Goal: Task Accomplishment & Management: Use online tool/utility

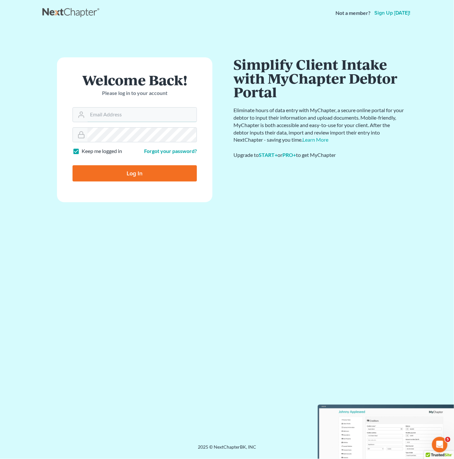
type input "jonathan@fresh-start.law"
click at [105, 164] on div "Log In" at bounding box center [135, 170] width 124 height 21
click at [110, 171] on input "Log In" at bounding box center [135, 173] width 124 height 16
type input "Thinking..."
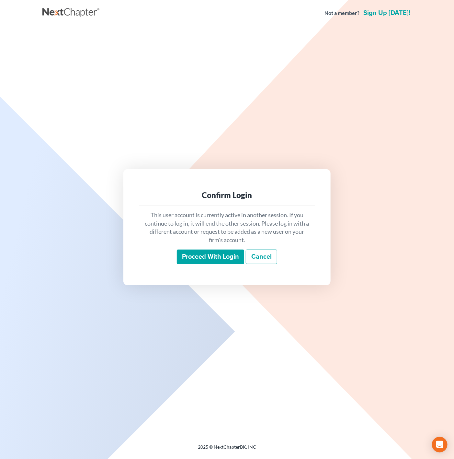
click at [207, 259] on input "Proceed with login" at bounding box center [210, 257] width 67 height 15
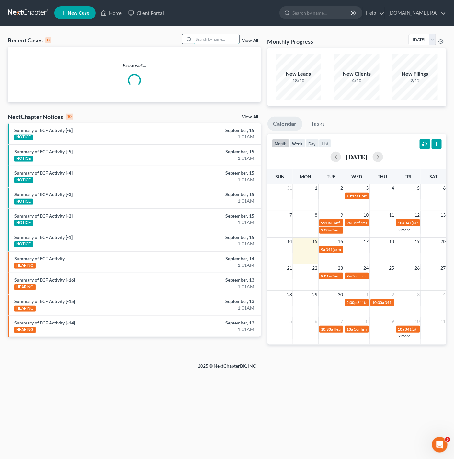
click at [205, 34] on input "search" at bounding box center [216, 38] width 45 height 9
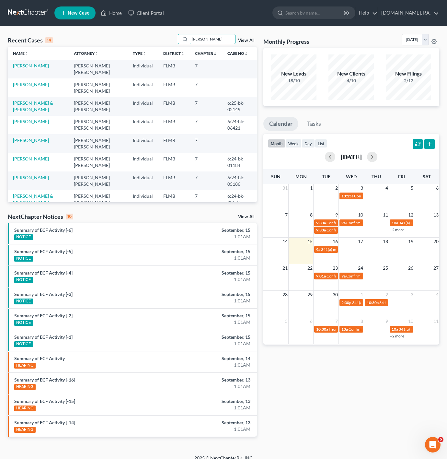
type input "[PERSON_NAME]"
click at [40, 65] on link "[PERSON_NAME]" at bounding box center [31, 66] width 36 height 6
select select "4"
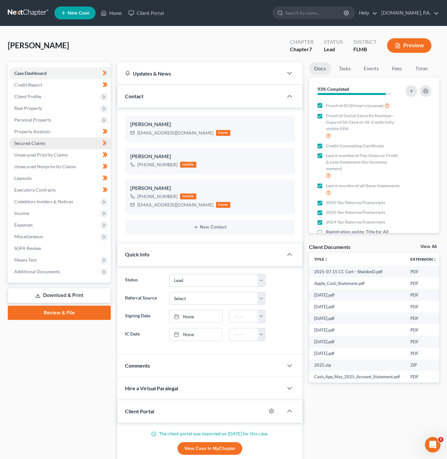
click at [86, 143] on link "Secured Claims" at bounding box center [60, 143] width 102 height 12
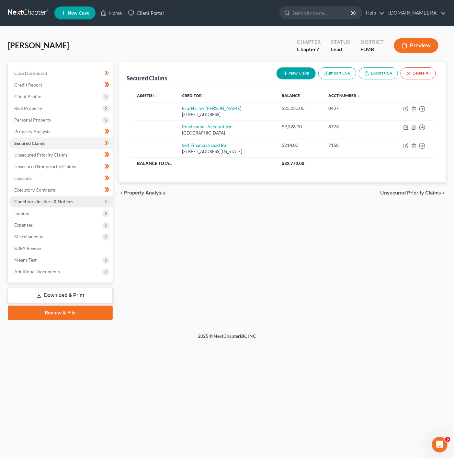
click at [89, 205] on span "Codebtors Insiders & Notices" at bounding box center [61, 202] width 104 height 12
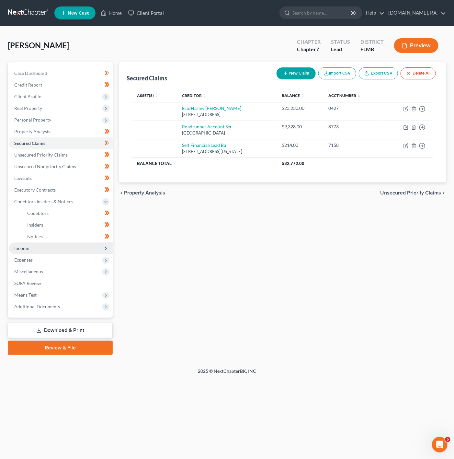
click at [68, 243] on span "Income" at bounding box center [61, 248] width 104 height 12
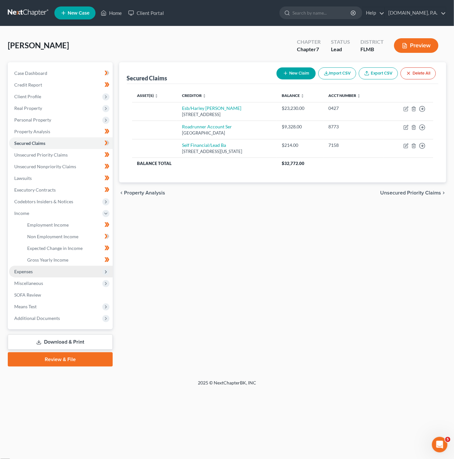
click at [84, 270] on span "Expenses" at bounding box center [61, 272] width 104 height 12
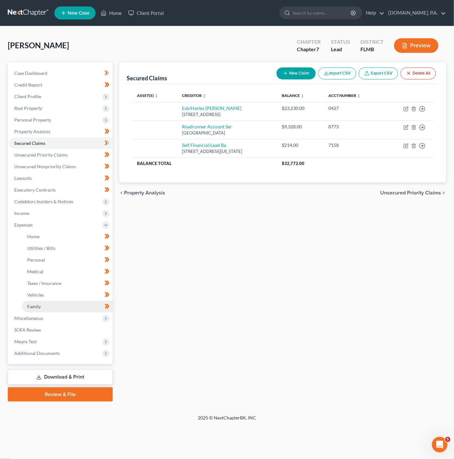
click at [82, 311] on link "Family" at bounding box center [67, 307] width 91 height 12
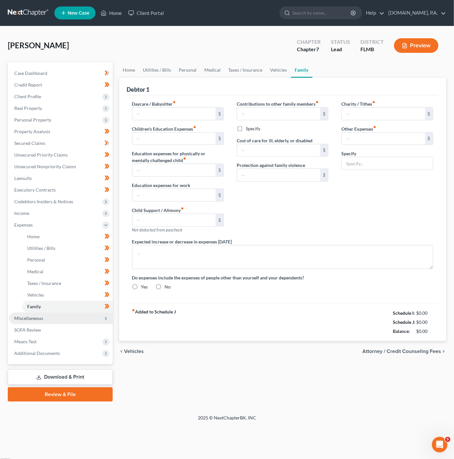
radio input "true"
click at [81, 317] on span "Miscellaneous" at bounding box center [61, 318] width 104 height 12
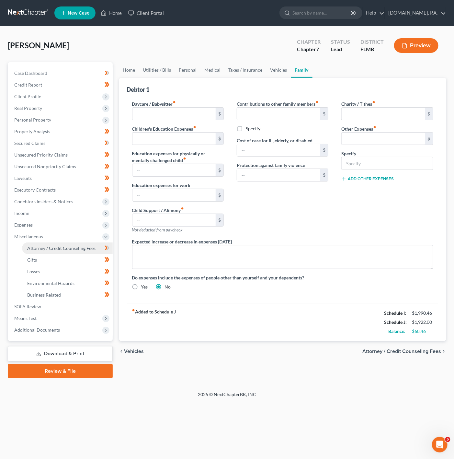
click at [88, 247] on span "Attorney / Credit Counseling Fees" at bounding box center [61, 248] width 68 height 6
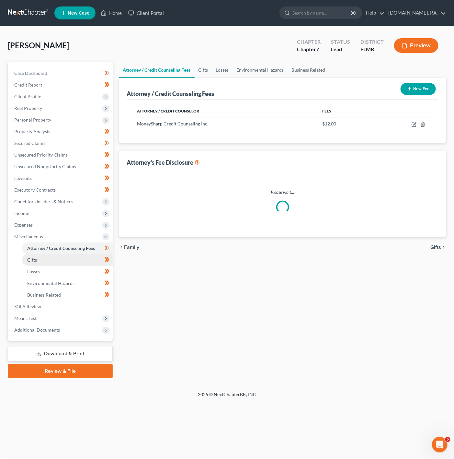
select select "3"
